Goal: Check status: Check status

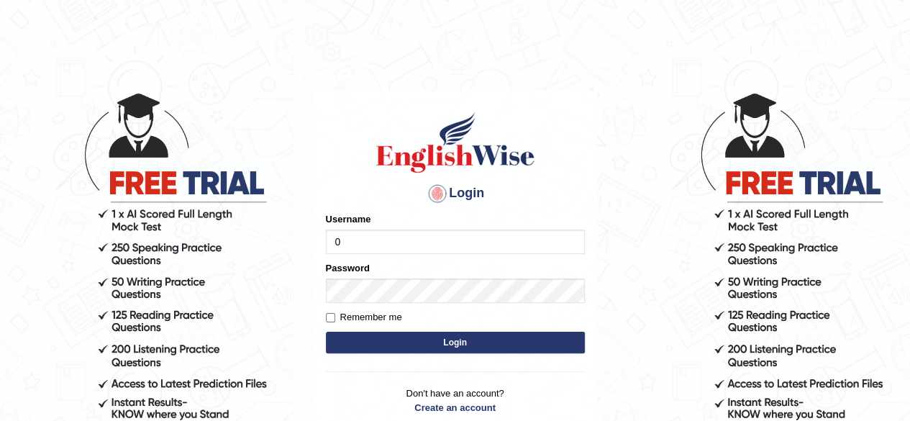
type input "0405144665"
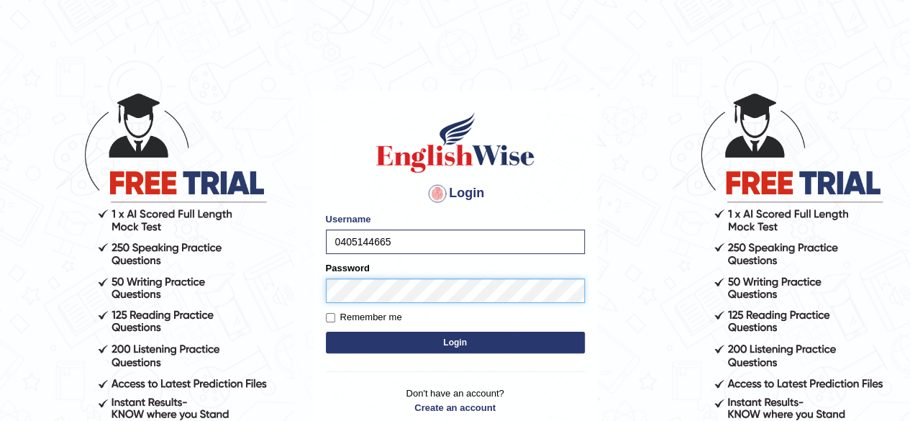
click at [326, 332] on button "Login" at bounding box center [455, 343] width 259 height 22
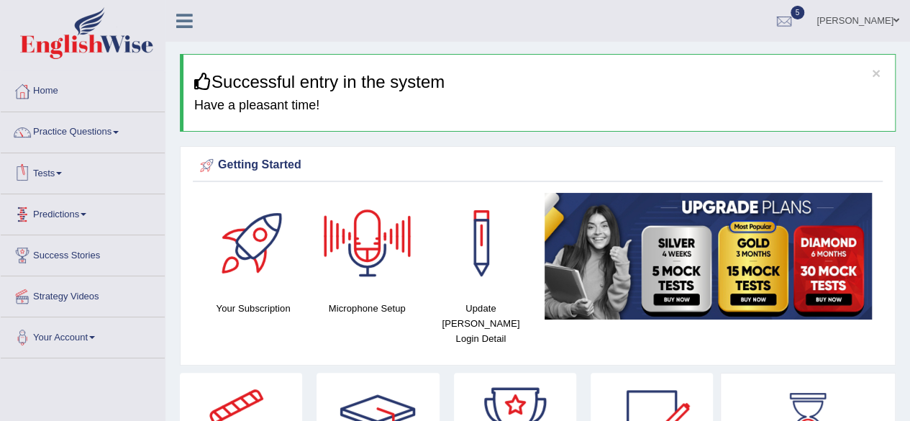
click at [53, 171] on link "Tests" at bounding box center [83, 171] width 164 height 36
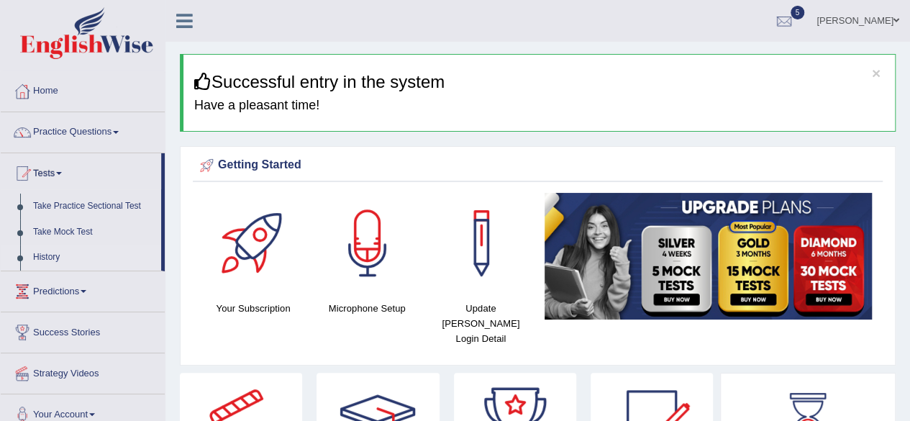
click at [50, 254] on link "History" at bounding box center [94, 258] width 135 height 26
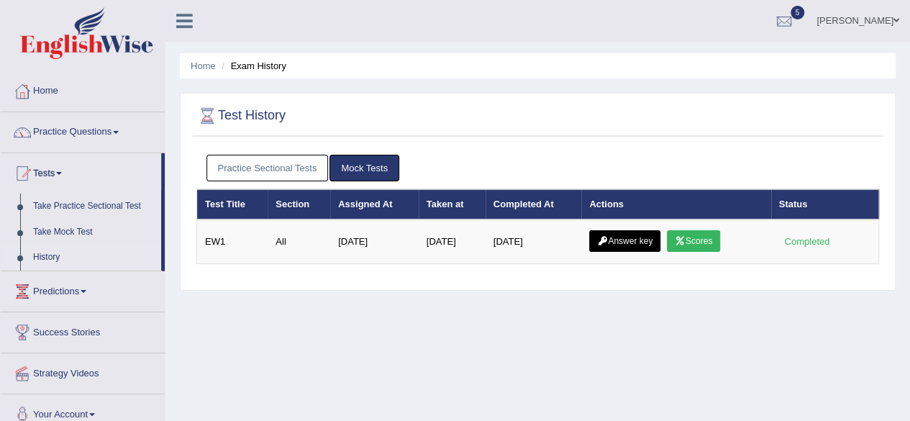
click at [294, 169] on link "Practice Sectional Tests" at bounding box center [268, 168] width 122 height 27
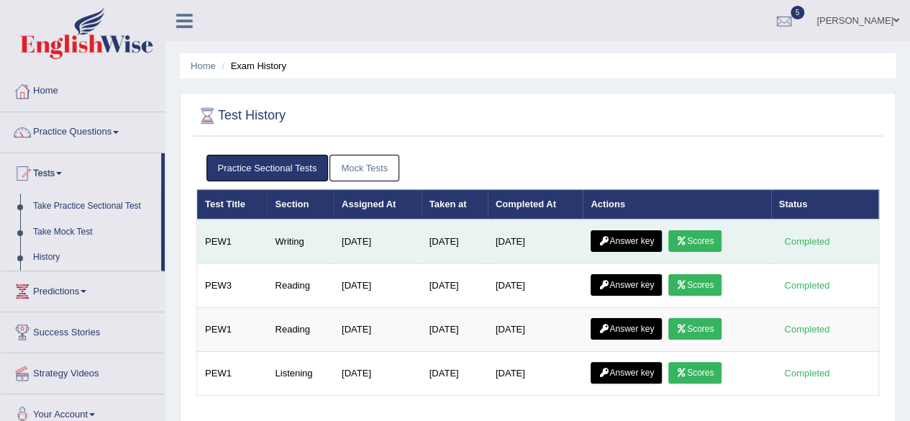
click at [640, 241] on link "Answer key" at bounding box center [626, 241] width 71 height 22
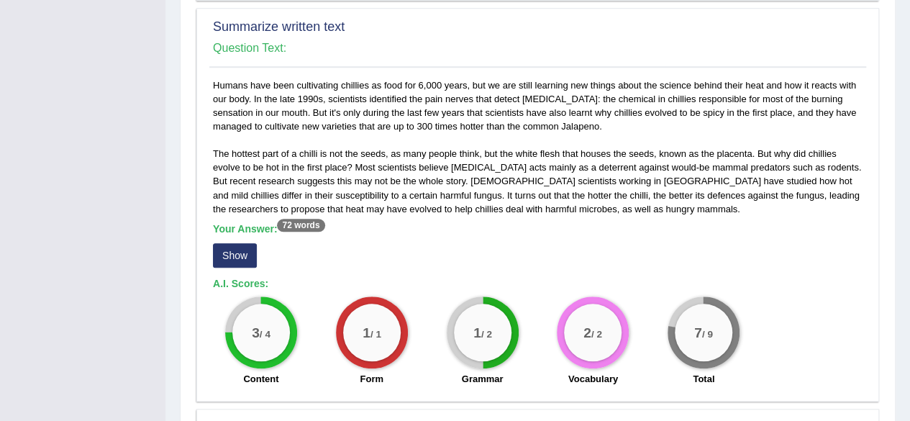
scroll to position [602, 0]
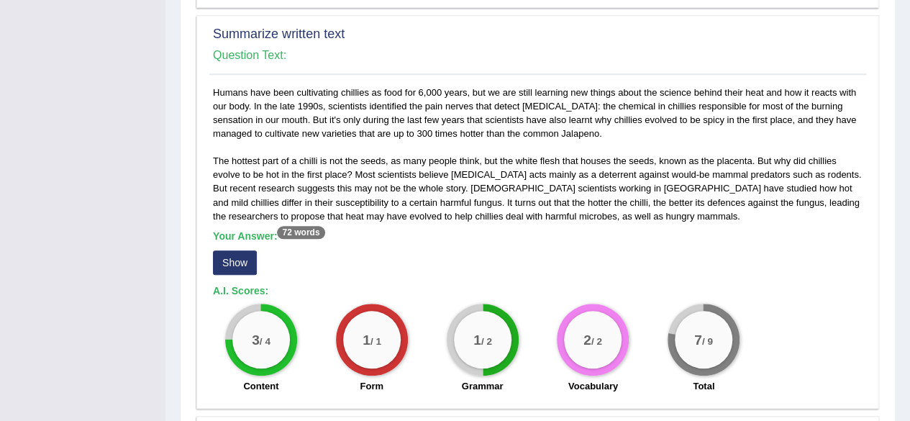
click at [237, 254] on button "Show" at bounding box center [235, 262] width 44 height 24
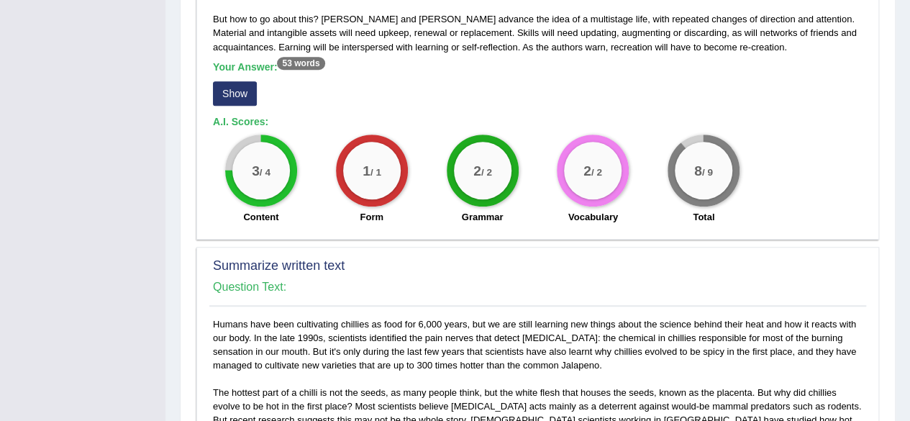
scroll to position [278, 0]
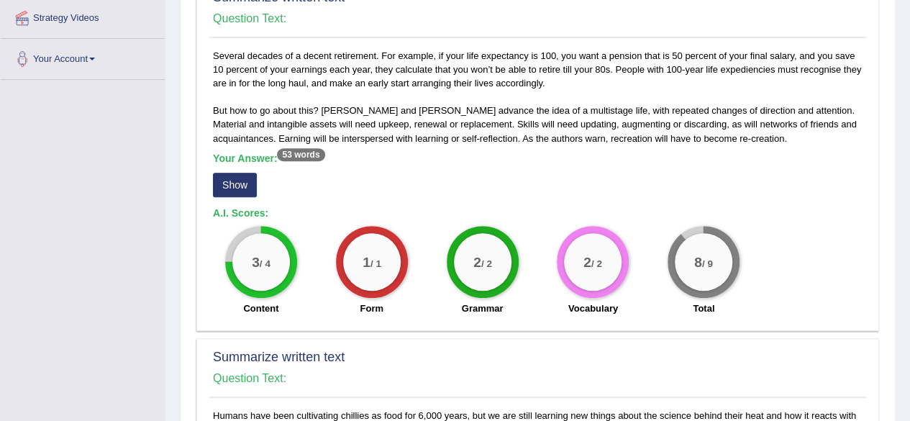
click at [242, 176] on button "Show" at bounding box center [235, 185] width 44 height 24
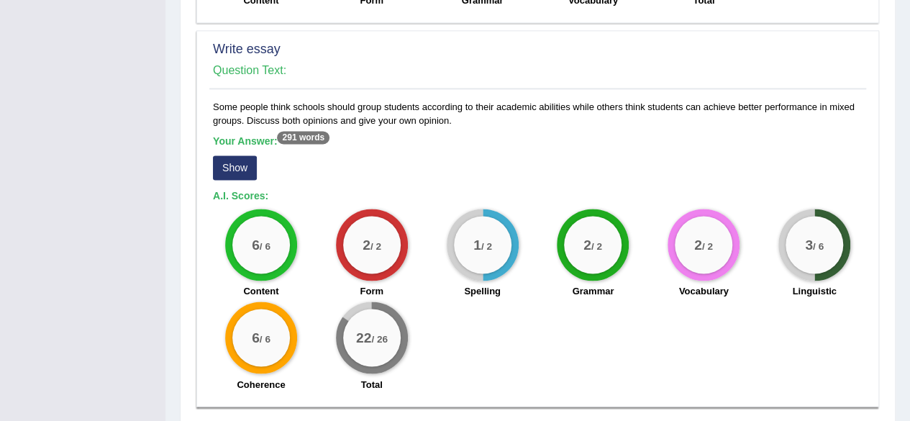
scroll to position [1013, 0]
click at [243, 169] on button "Show" at bounding box center [235, 168] width 44 height 24
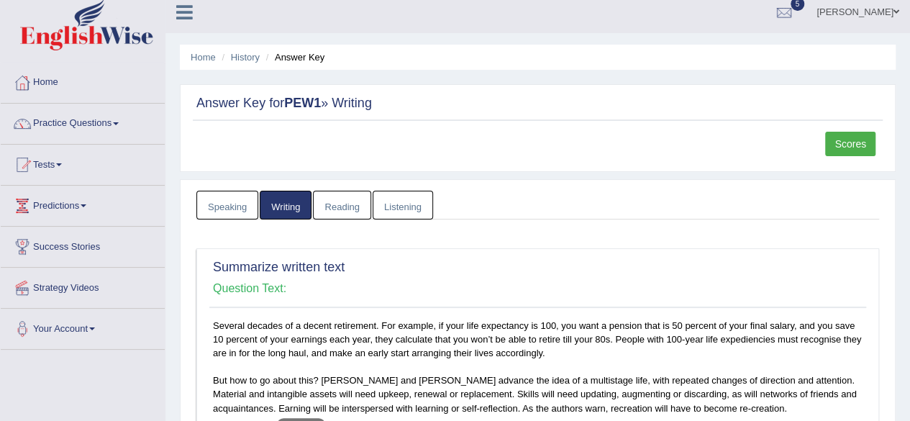
scroll to position [4, 0]
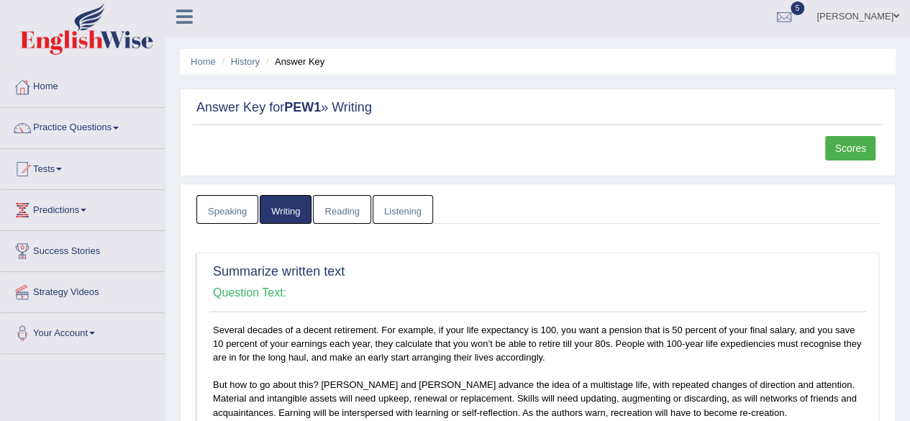
drag, startPoint x: 618, startPoint y: 342, endPoint x: 624, endPoint y: 350, distance: 10.4
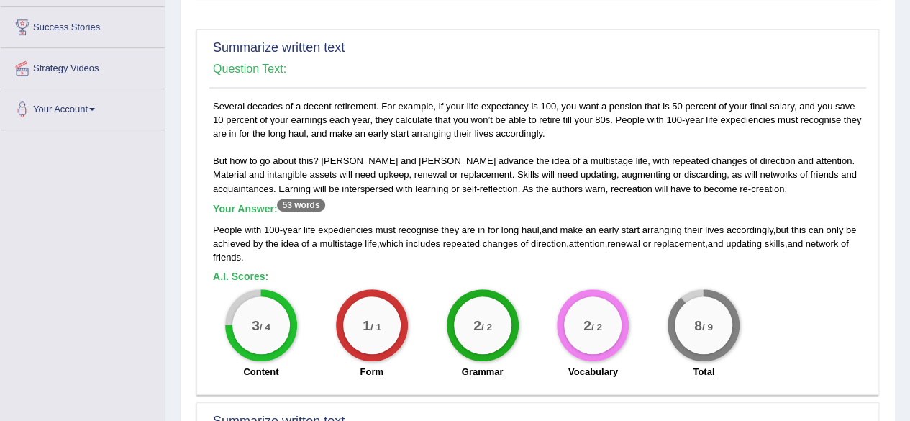
scroll to position [229, 0]
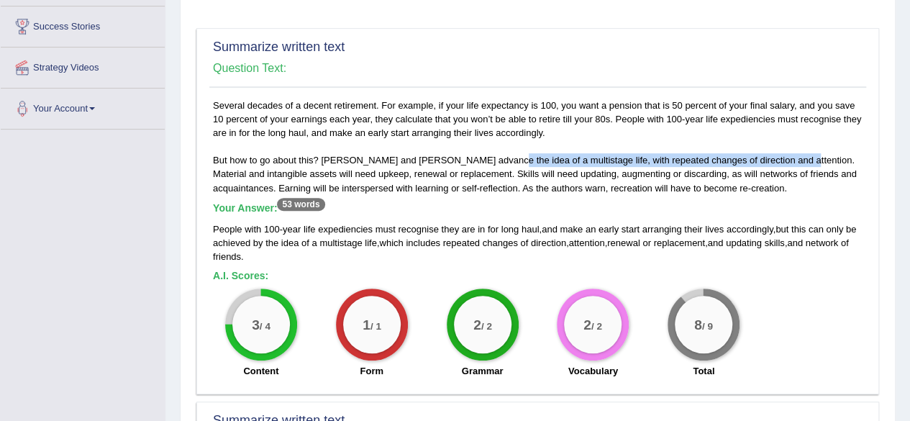
drag, startPoint x: 481, startPoint y: 160, endPoint x: 768, endPoint y: 155, distance: 286.4
click at [768, 155] on div "Several decades of a decent retirement. For example, if your life expectancy is…" at bounding box center [537, 243] width 657 height 288
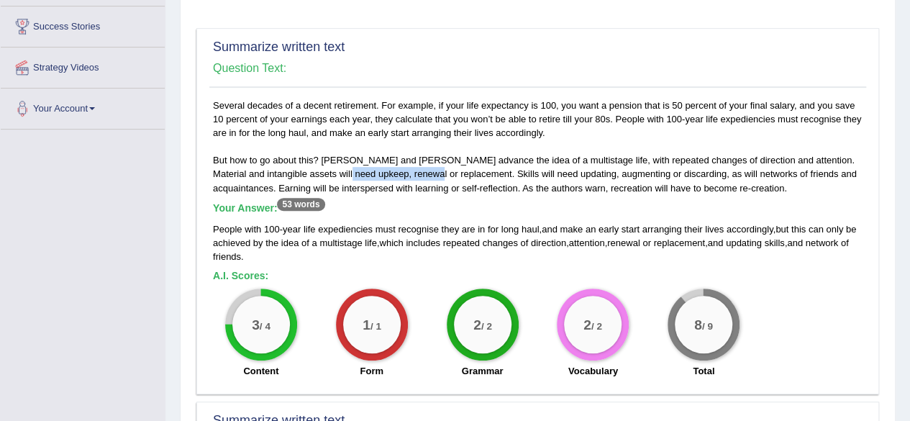
drag, startPoint x: 316, startPoint y: 173, endPoint x: 404, endPoint y: 176, distance: 88.6
click at [404, 176] on div "Several decades of a decent retirement. For example, if your life expectancy is…" at bounding box center [537, 243] width 657 height 288
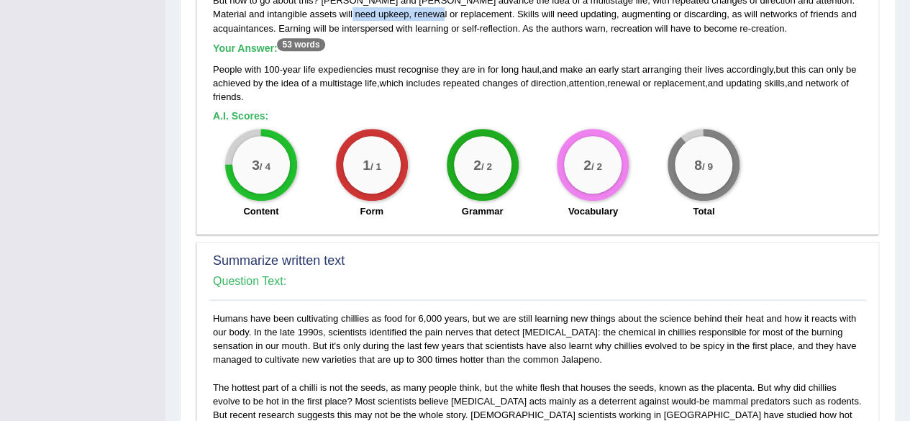
scroll to position [0, 0]
